Goal: Task Accomplishment & Management: Manage account settings

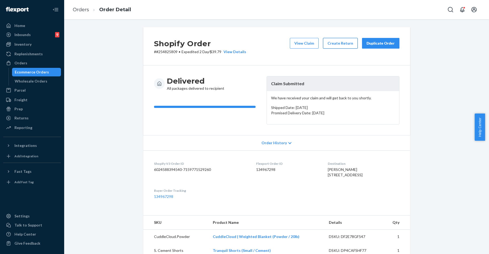
click at [342, 45] on button "Create Return" at bounding box center [340, 43] width 35 height 11
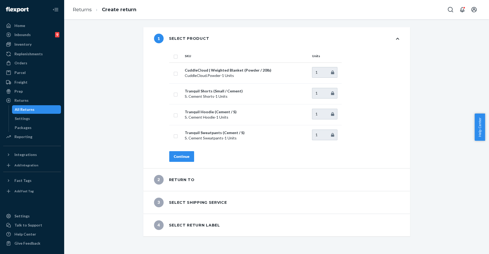
click at [174, 55] on input "checkbox" at bounding box center [176, 56] width 4 height 6
checkbox input "true"
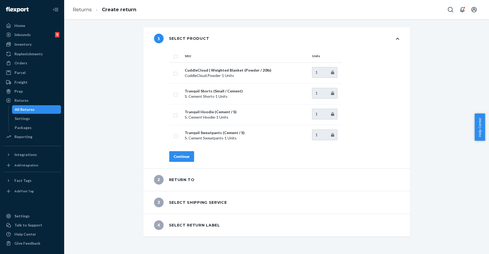
checkbox input "true"
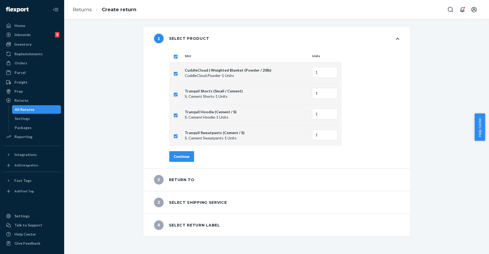
click at [184, 159] on div "Continue" at bounding box center [182, 156] width 16 height 5
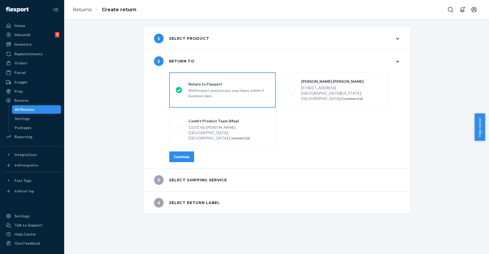
click at [184, 154] on div "Continue" at bounding box center [182, 156] width 16 height 5
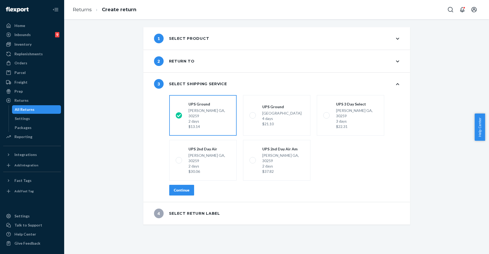
click at [185, 188] on div "Continue" at bounding box center [182, 190] width 16 height 5
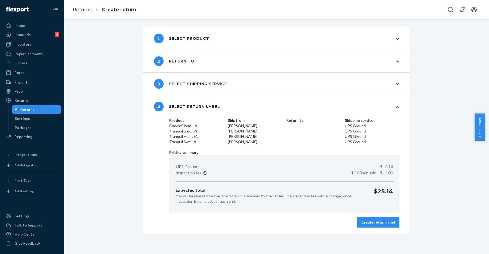
click at [382, 224] on div "Create return label" at bounding box center [378, 222] width 33 height 5
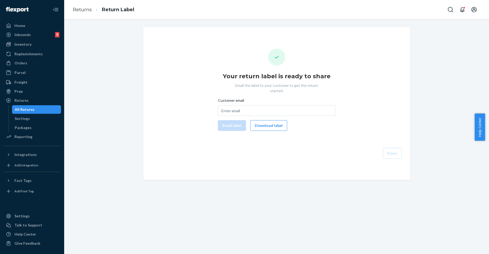
click at [251, 111] on div "Customer email Email label Download label" at bounding box center [277, 114] width 118 height 33
click at [249, 105] on input "Customer email" at bounding box center [277, 110] width 118 height 11
paste input "dillonmdennison@gmail.com"
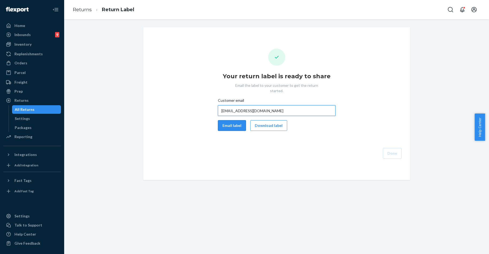
type input "dillonmdennison@gmail.com"
click at [233, 120] on button "Email label" at bounding box center [232, 125] width 28 height 11
click at [260, 120] on button "Download label" at bounding box center [268, 125] width 37 height 11
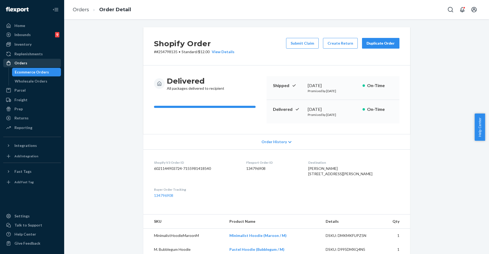
click at [38, 67] on link "Orders" at bounding box center [32, 63] width 58 height 9
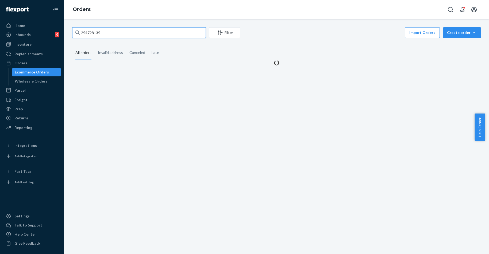
click at [95, 35] on input "254798135" at bounding box center [139, 32] width 134 height 11
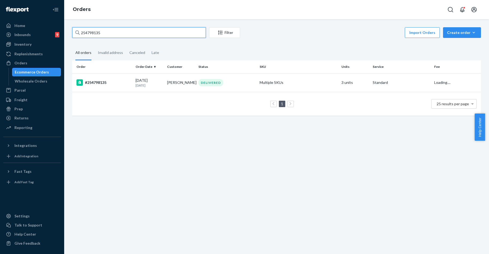
paste input "427714"
type input "254427714"
click at [98, 83] on div "#254427714" at bounding box center [104, 82] width 55 height 6
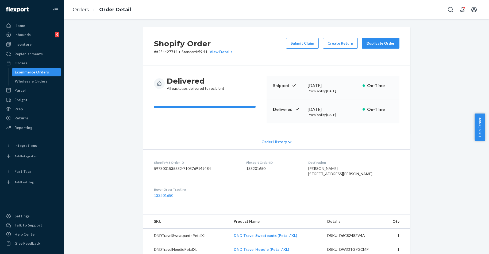
click at [372, 43] on div "Duplicate Order" at bounding box center [381, 43] width 28 height 5
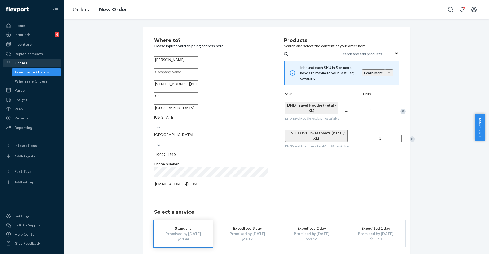
click at [20, 64] on div "Orders" at bounding box center [20, 62] width 13 height 5
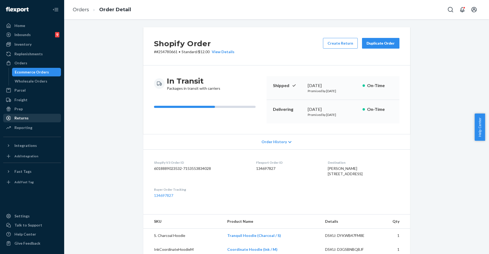
click at [25, 118] on div "Returns" at bounding box center [21, 118] width 14 height 5
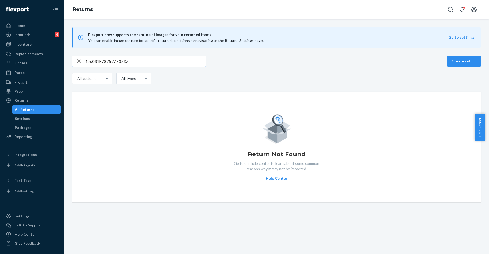
click at [100, 54] on div "Flexport now supports the capture of images for your returned items. You can en…" at bounding box center [276, 114] width 425 height 175
click at [100, 64] on input "1zx031F78757773737" at bounding box center [145, 61] width 120 height 11
paste input "ZX"
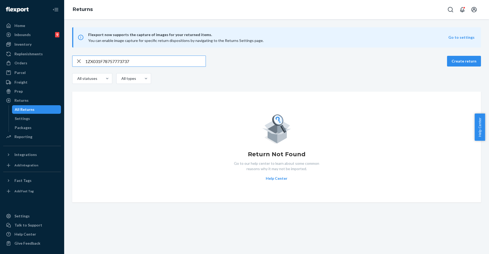
type input "1ZX031F78757773737"
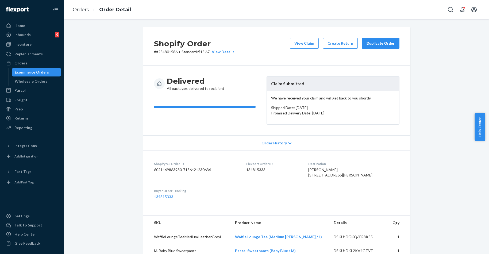
click at [376, 44] on div "Duplicate Order" at bounding box center [381, 43] width 28 height 5
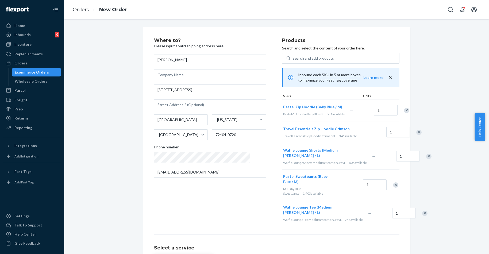
click at [426, 159] on div "Remove Item" at bounding box center [428, 156] width 5 height 5
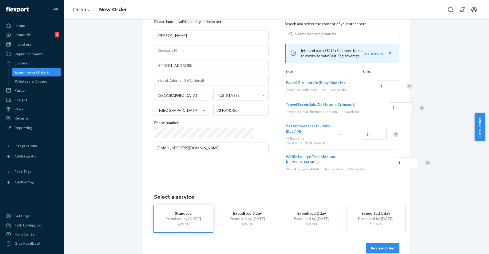
scroll to position [39, 0]
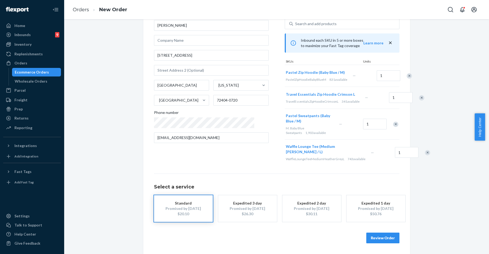
click at [383, 232] on div "Review Order" at bounding box center [277, 235] width 246 height 16
click at [382, 238] on button "Review Order" at bounding box center [382, 238] width 33 height 11
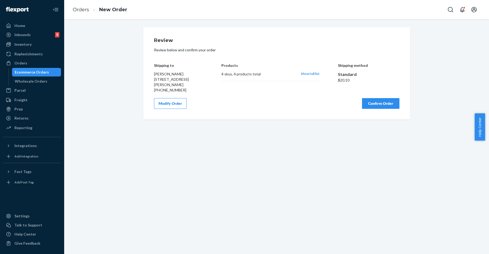
scroll to position [0, 0]
click at [381, 114] on div "Review Review below and confirm your order Shipping to Olivia Coleman 4010 Bran…" at bounding box center [276, 73] width 267 height 92
click at [384, 110] on div "Review Review below and confirm your order Shipping to Olivia Coleman 4010 Bran…" at bounding box center [276, 73] width 267 height 92
click at [384, 106] on button "Confirm Order" at bounding box center [380, 103] width 37 height 11
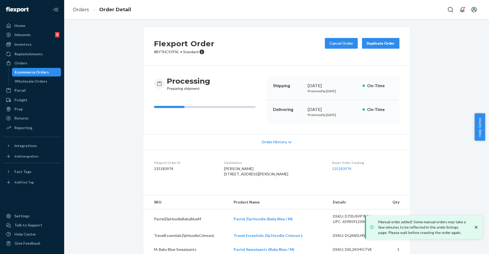
click at [161, 52] on p "# BY7HCSYFXL • Standard" at bounding box center [184, 51] width 60 height 5
copy p "BY7HCSYFXL"
